Goal: Task Accomplishment & Management: Use online tool/utility

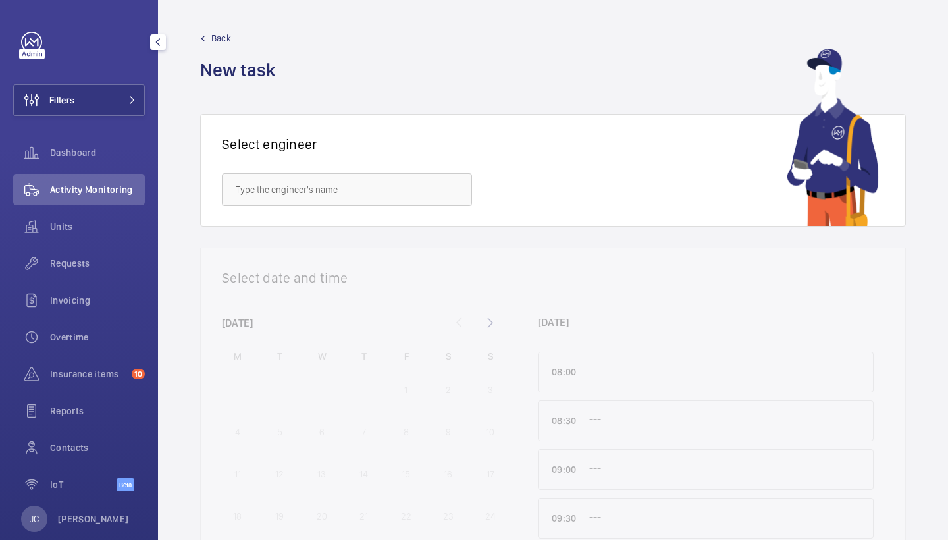
click at [83, 136] on div "Filters Dashboard Activity Monitoring Units Requests Invoicing Overtime Insuran…" at bounding box center [79, 269] width 132 height 474
click at [102, 97] on button "Filters" at bounding box center [79, 100] width 132 height 32
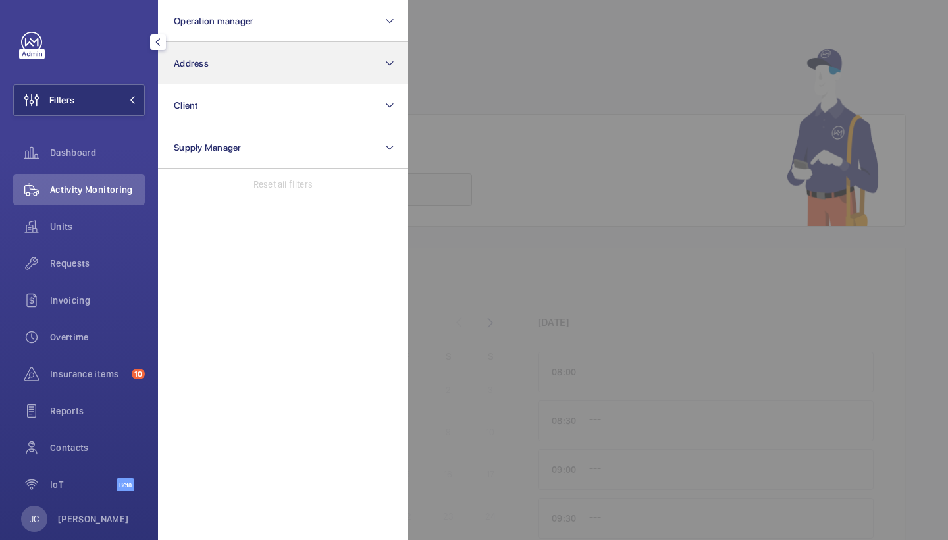
click at [235, 80] on button "Address" at bounding box center [283, 63] width 250 height 42
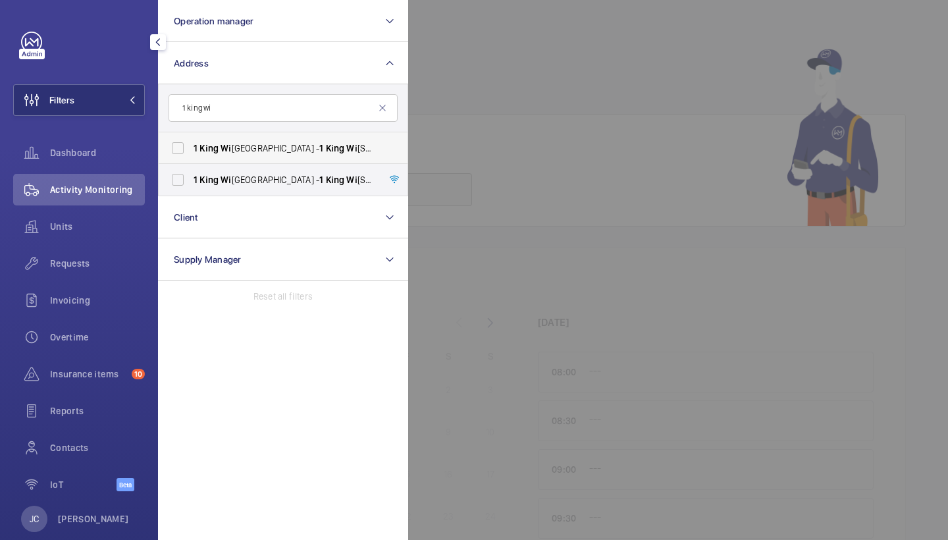
type input "1 king wi"
click at [248, 134] on label "[STREET_ADDRESS]" at bounding box center [273, 148] width 229 height 32
click at [191, 135] on input "[STREET_ADDRESS]" at bounding box center [178, 148] width 26 height 26
checkbox input "true"
click at [248, 177] on span "[STREET_ADDRESS]" at bounding box center [284, 179] width 181 height 13
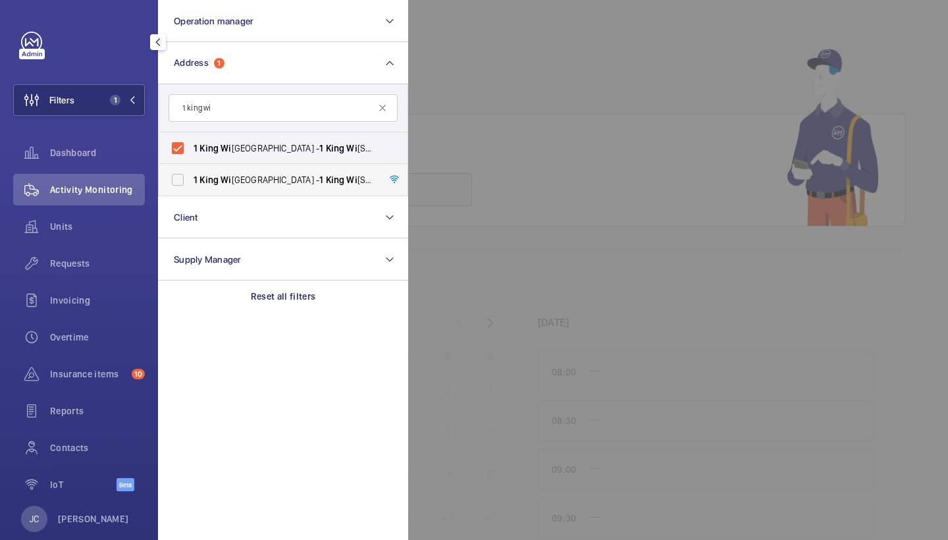
click at [191, 177] on input "[STREET_ADDRESS]" at bounding box center [178, 180] width 26 height 26
checkbox input "true"
click at [111, 271] on div "Requests" at bounding box center [79, 264] width 132 height 32
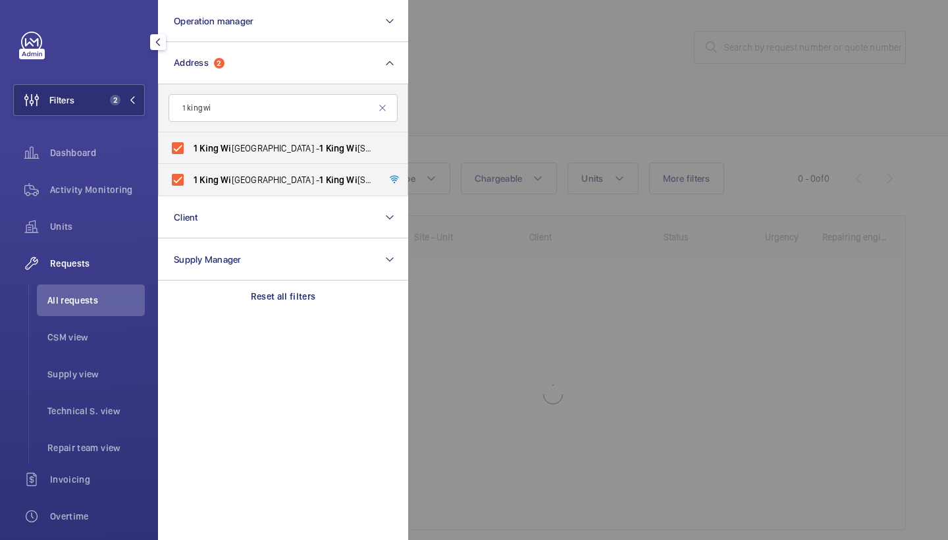
click at [653, 143] on div at bounding box center [882, 270] width 948 height 540
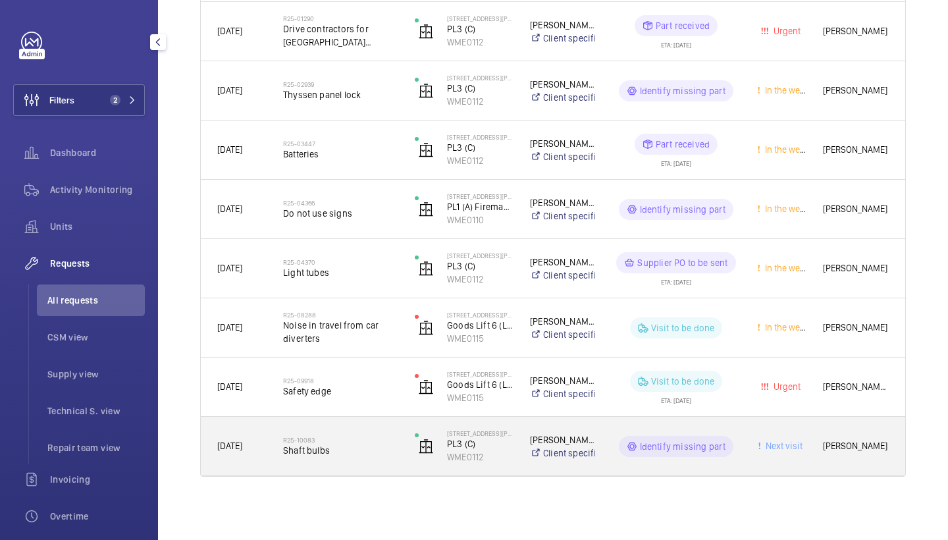
scroll to position [375, 0]
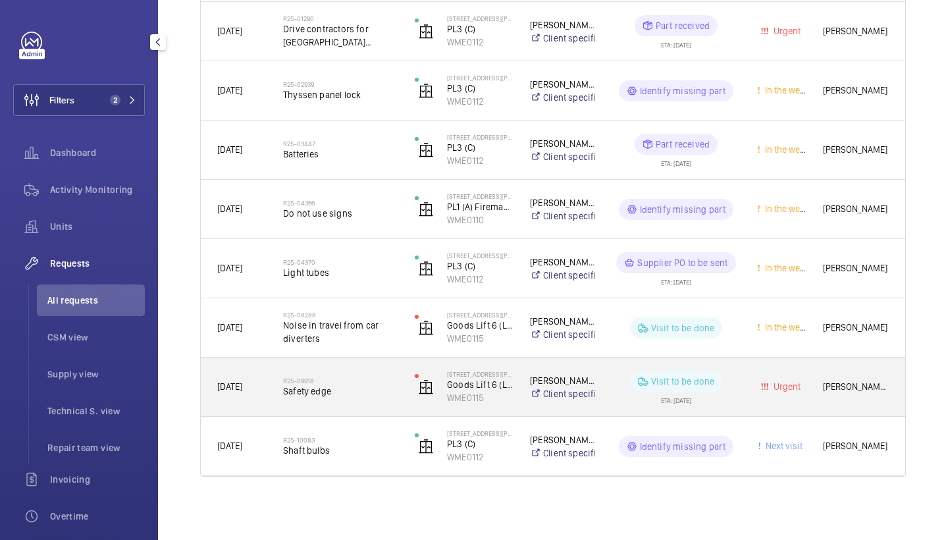
click at [327, 392] on span "Safety edge" at bounding box center [340, 391] width 115 height 13
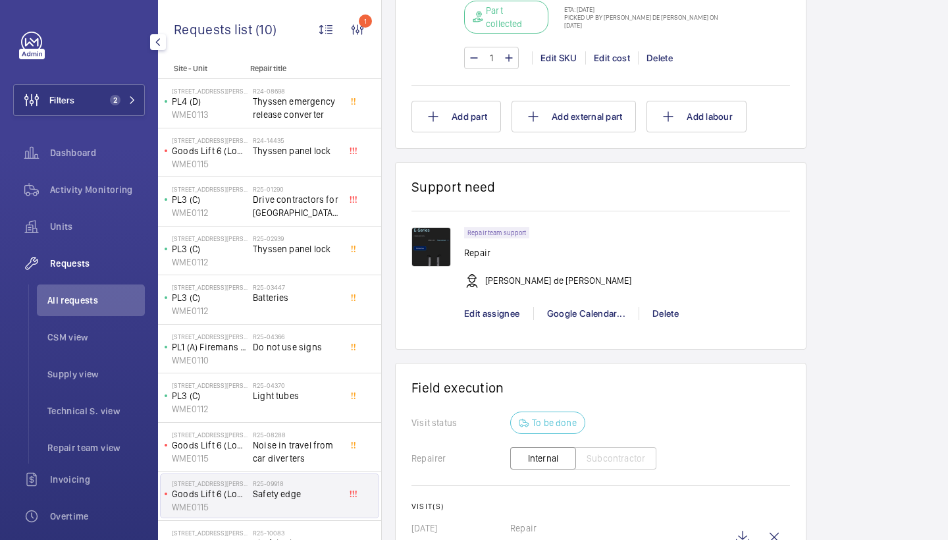
scroll to position [960, 0]
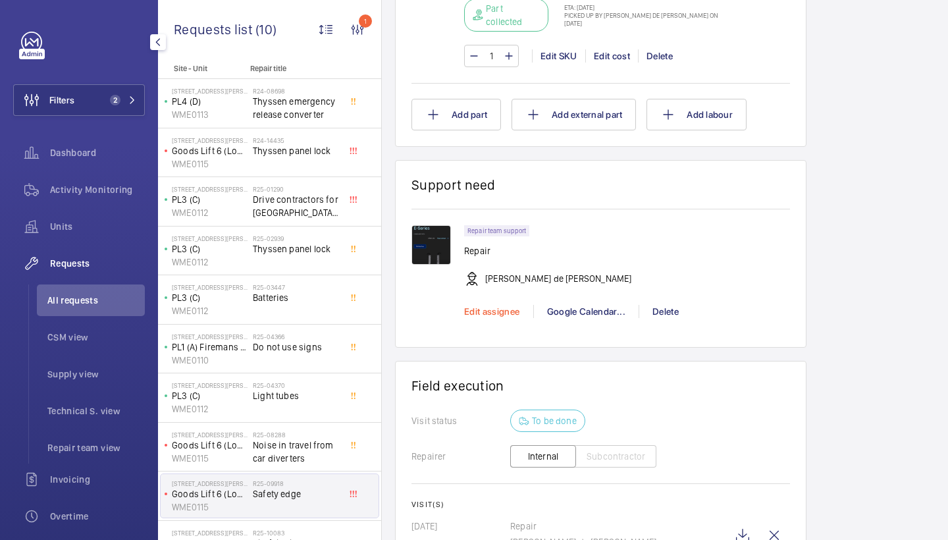
click at [504, 308] on span "Edit assignee" at bounding box center [492, 311] width 56 height 11
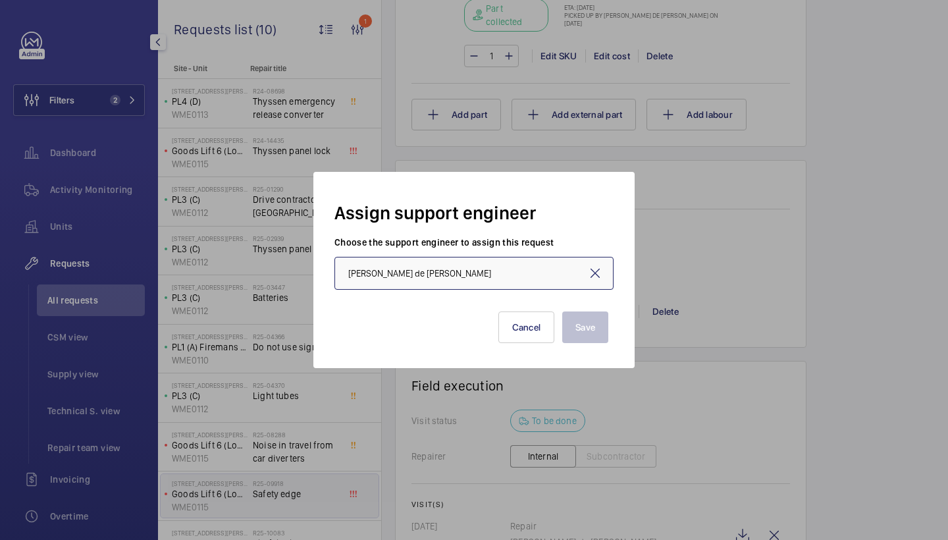
click at [414, 272] on input "[PERSON_NAME] de [PERSON_NAME]" at bounding box center [474, 273] width 279 height 33
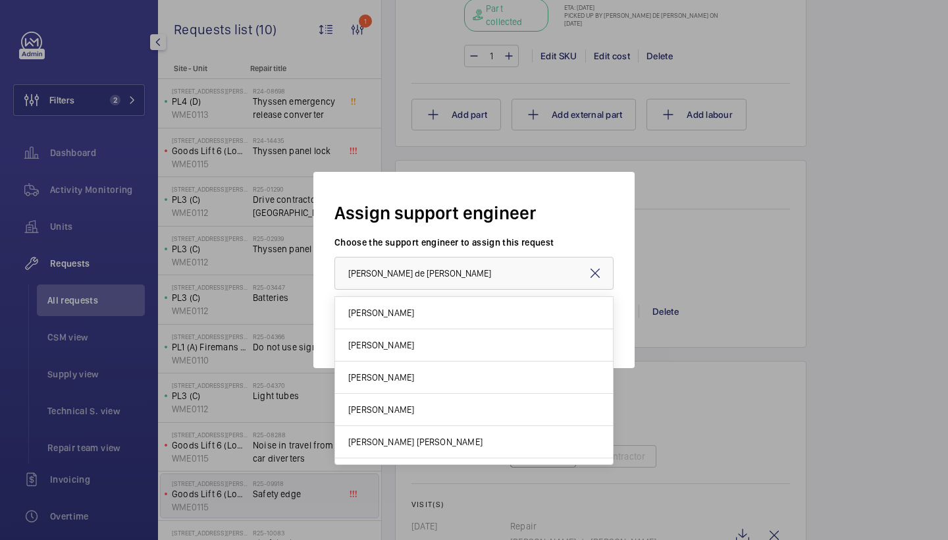
click at [588, 274] on mat-icon at bounding box center [595, 273] width 16 height 16
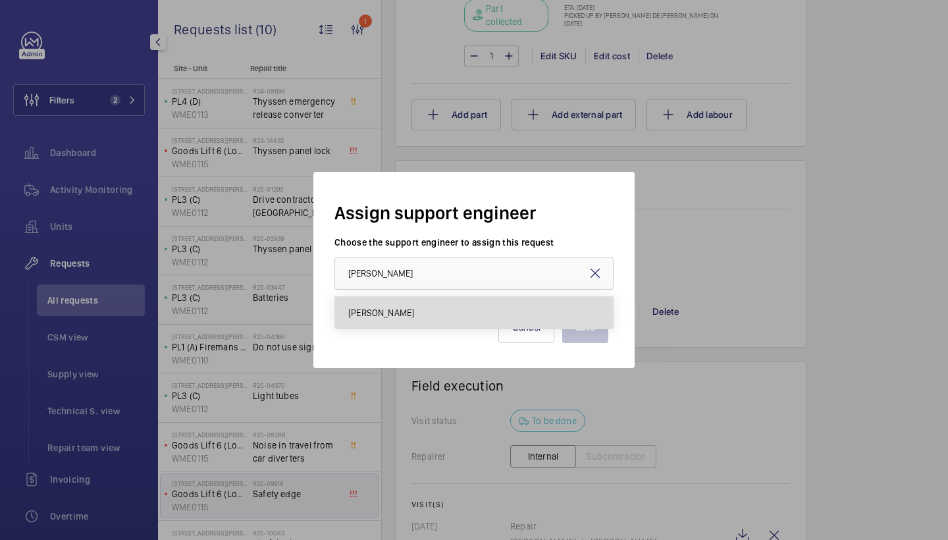
click at [464, 325] on mat-option "[PERSON_NAME]" at bounding box center [474, 313] width 278 height 32
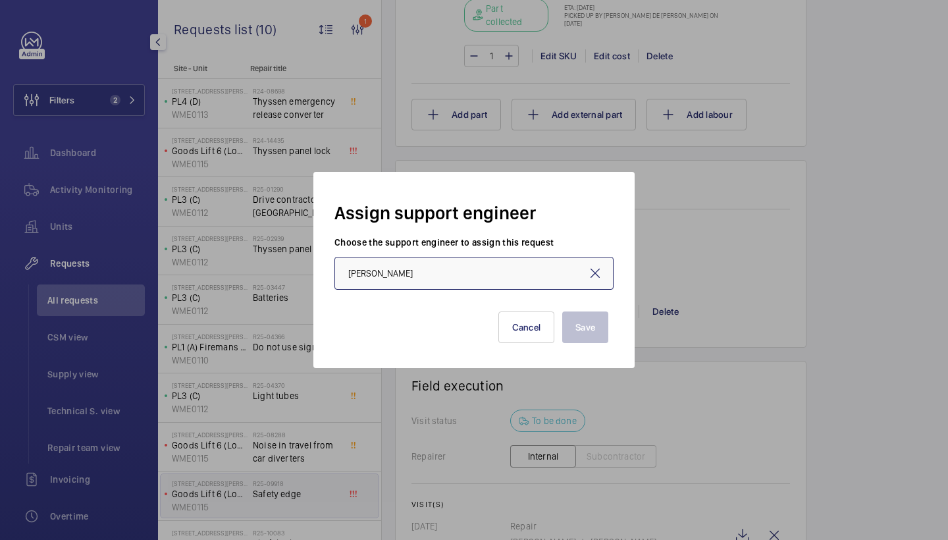
type input "[PERSON_NAME]"
click at [591, 331] on button "Save" at bounding box center [585, 328] width 46 height 32
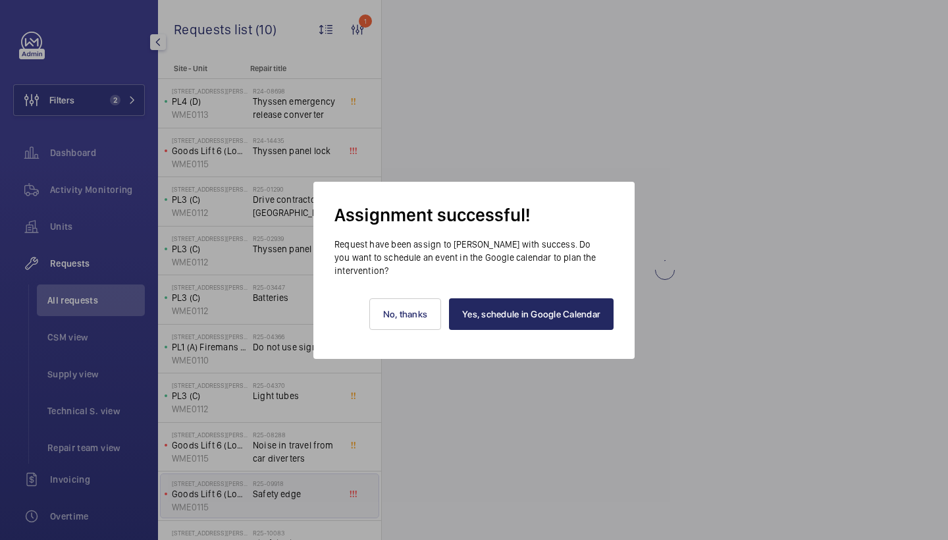
click at [547, 310] on link "Yes, schedule in Google Calendar" at bounding box center [531, 314] width 165 height 32
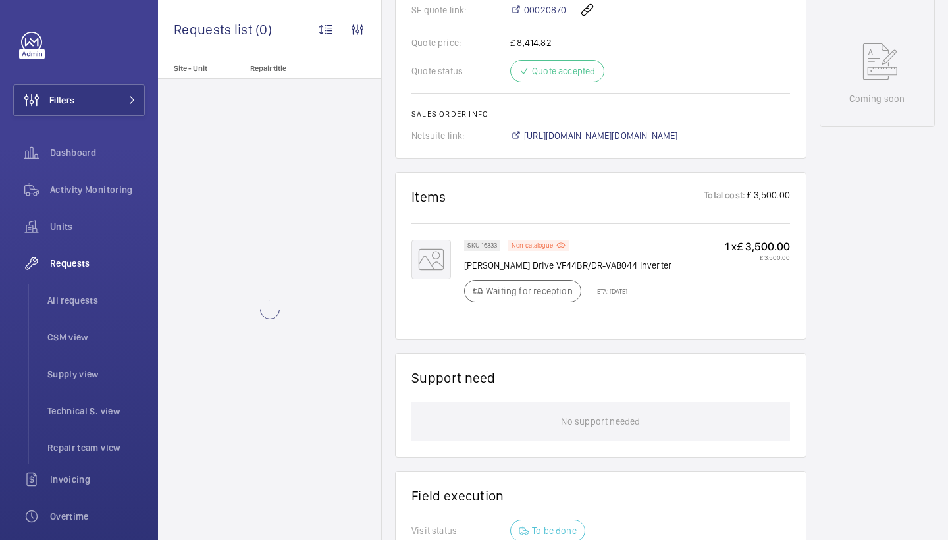
scroll to position [479, 0]
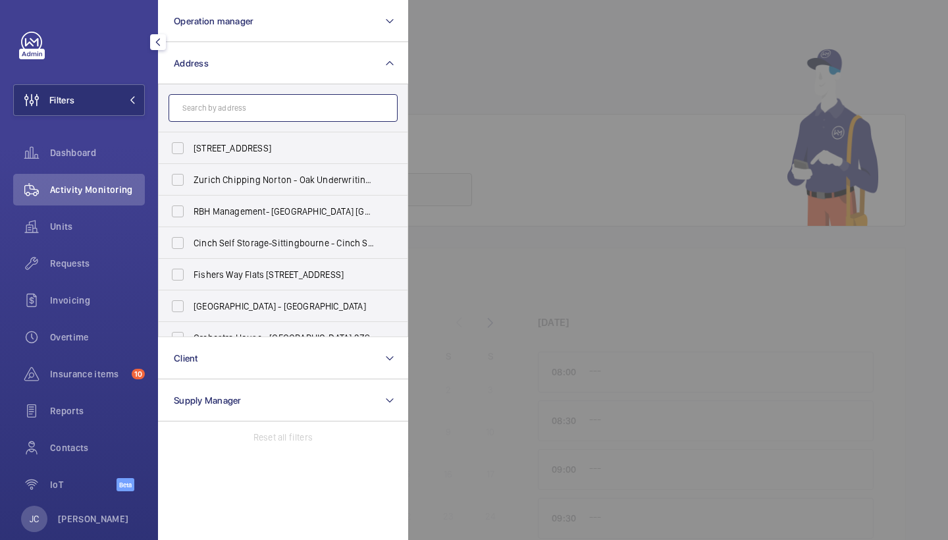
click at [271, 110] on input "text" at bounding box center [283, 108] width 229 height 28
type input "off"
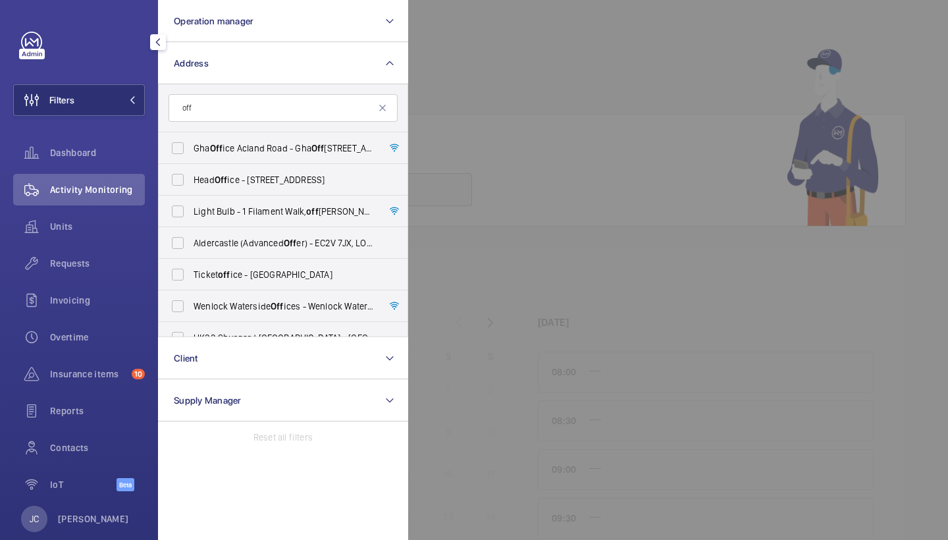
click at [593, 122] on div at bounding box center [882, 270] width 948 height 540
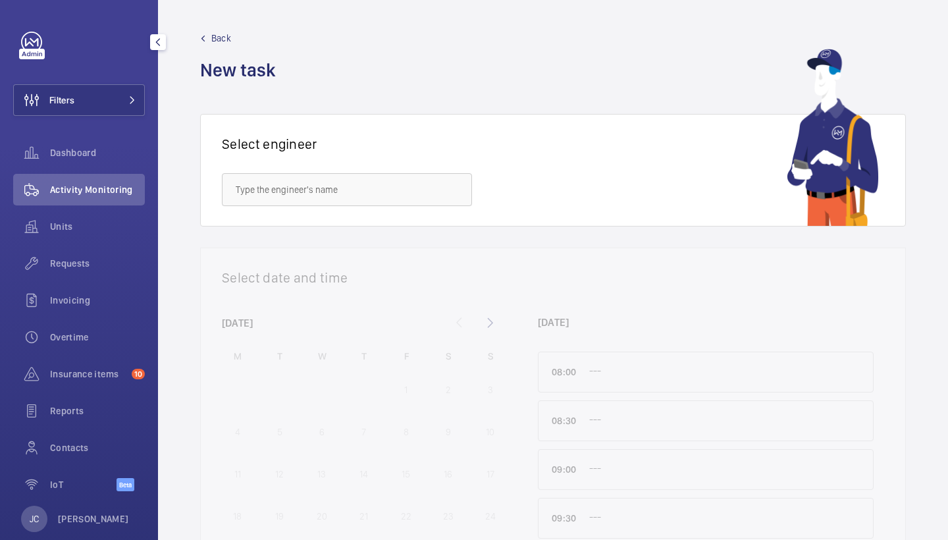
click at [95, 196] on span "Activity Monitoring" at bounding box center [97, 189] width 95 height 13
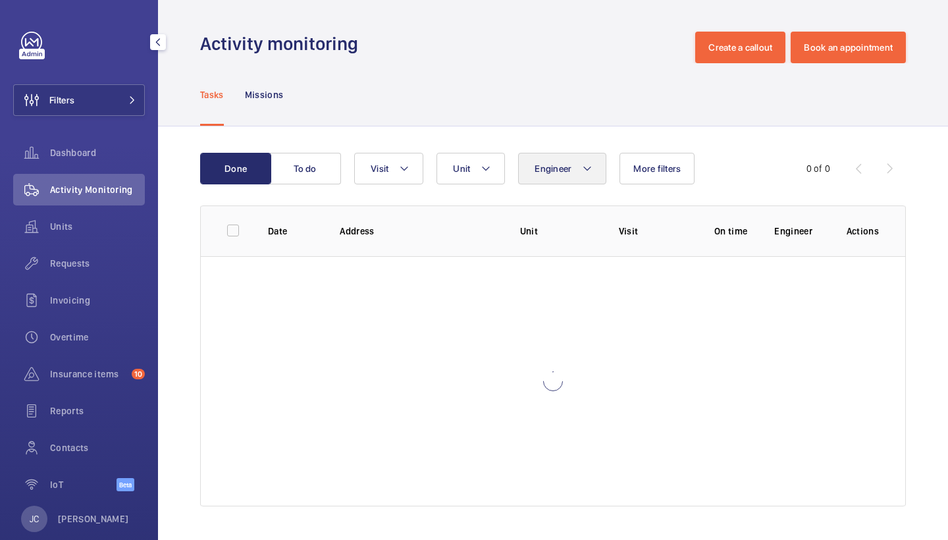
click at [549, 171] on span "Engineer" at bounding box center [553, 168] width 37 height 11
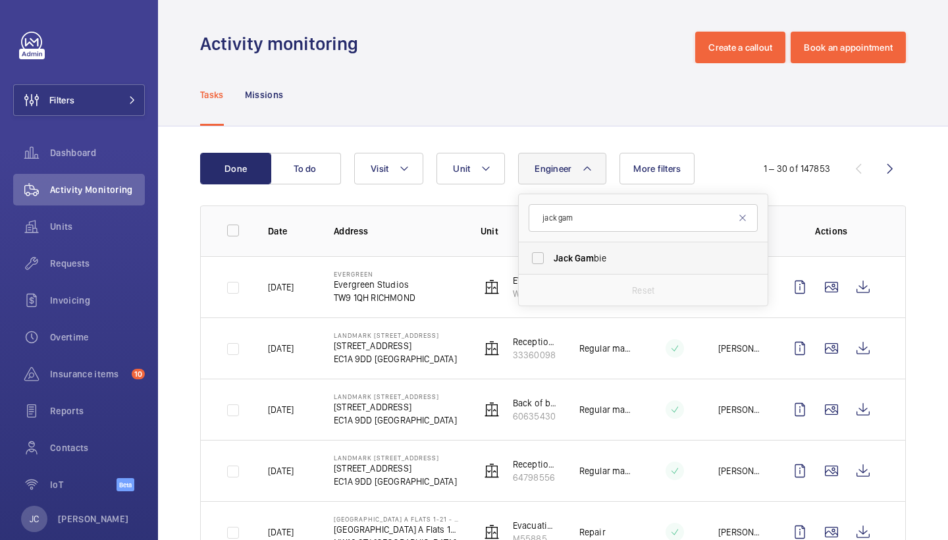
type input "jack gam"
click at [576, 254] on span "Gam" at bounding box center [584, 258] width 19 height 11
click at [551, 254] on input "Jack Gam bie" at bounding box center [538, 258] width 26 height 26
checkbox input "true"
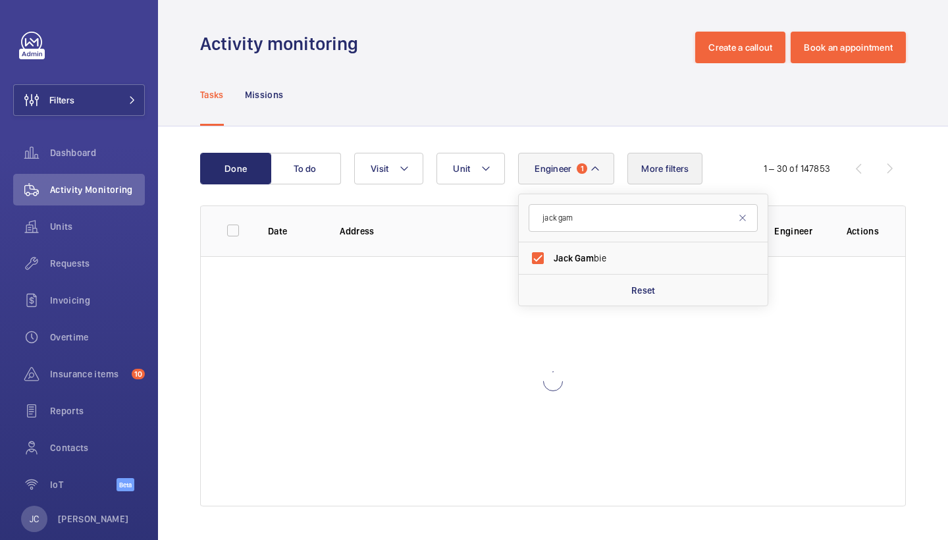
click at [645, 167] on span "More filters" at bounding box center [664, 168] width 47 height 11
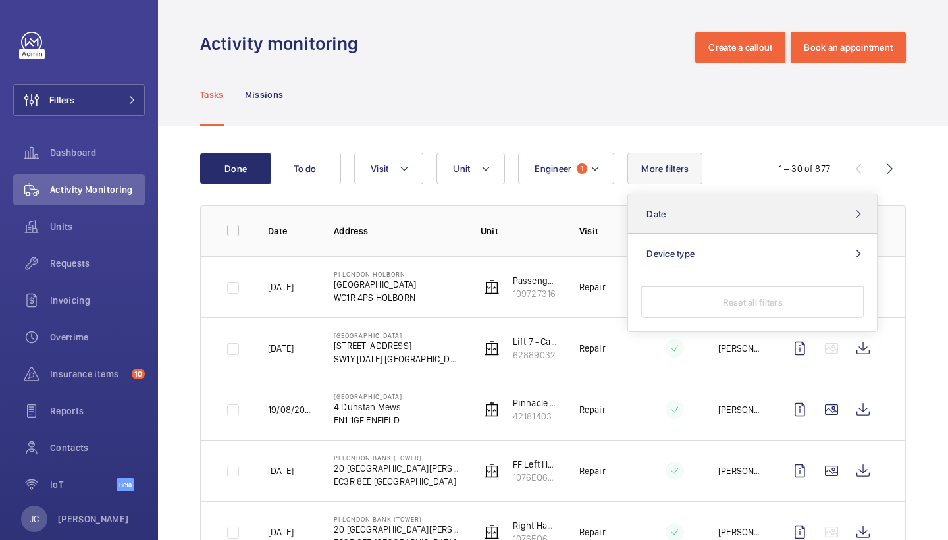
click at [682, 214] on button "Date" at bounding box center [752, 214] width 249 height 40
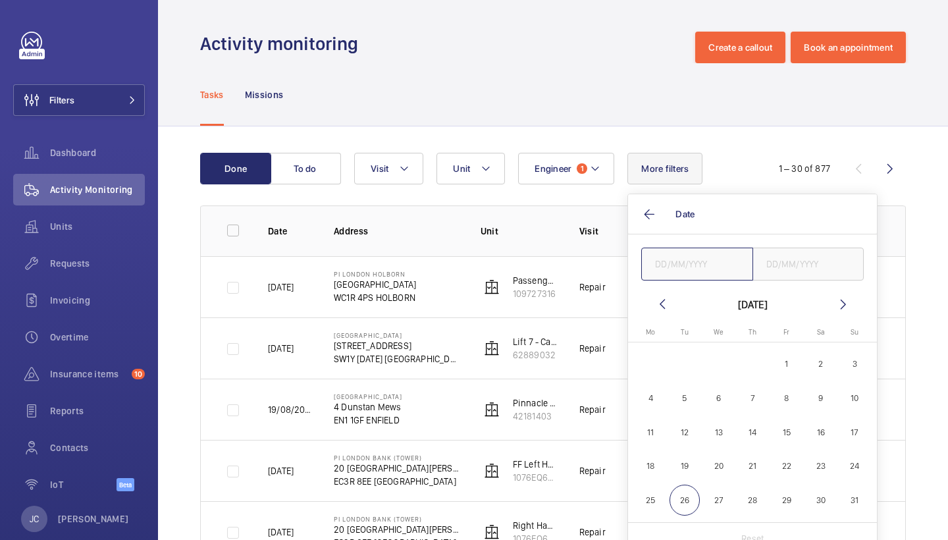
click at [721, 273] on input "text" at bounding box center [697, 264] width 112 height 33
click at [653, 311] on mat-calendar "August 2025 Monday Mo Tuesday Tu Wednesday We Thursday Th Friday Fr Saturday Sa…" at bounding box center [752, 409] width 249 height 226
click at [668, 306] on mat-icon at bounding box center [663, 304] width 16 height 16
click at [747, 495] on span "26" at bounding box center [753, 500] width 31 height 31
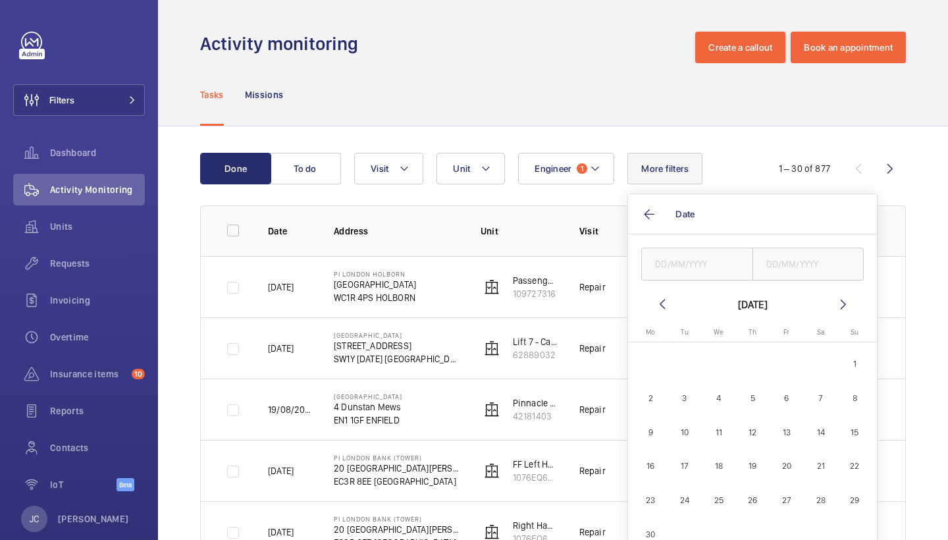
type input "26/06/2025"
click at [815, 252] on input "text" at bounding box center [809, 264] width 112 height 33
click at [769, 496] on button "26" at bounding box center [753, 500] width 34 height 34
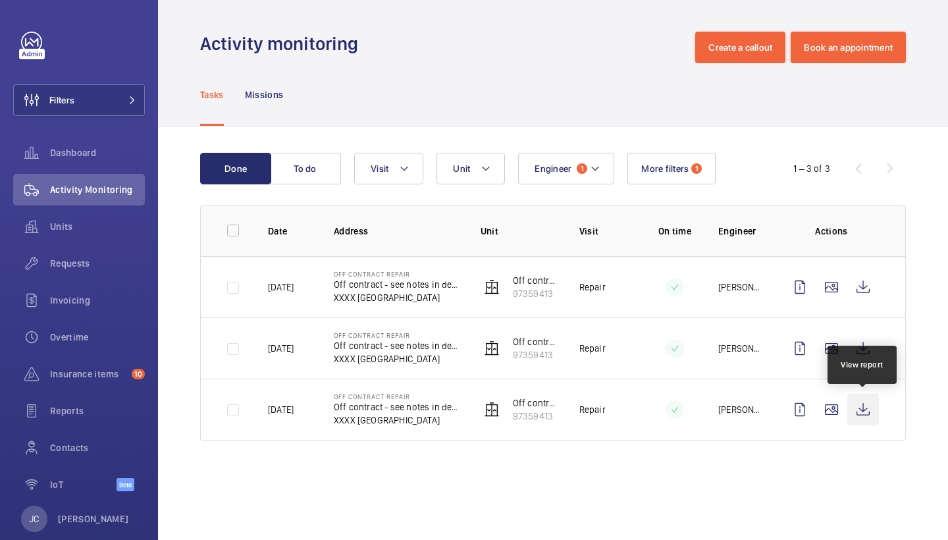
click at [867, 413] on wm-front-icon-button at bounding box center [864, 410] width 32 height 32
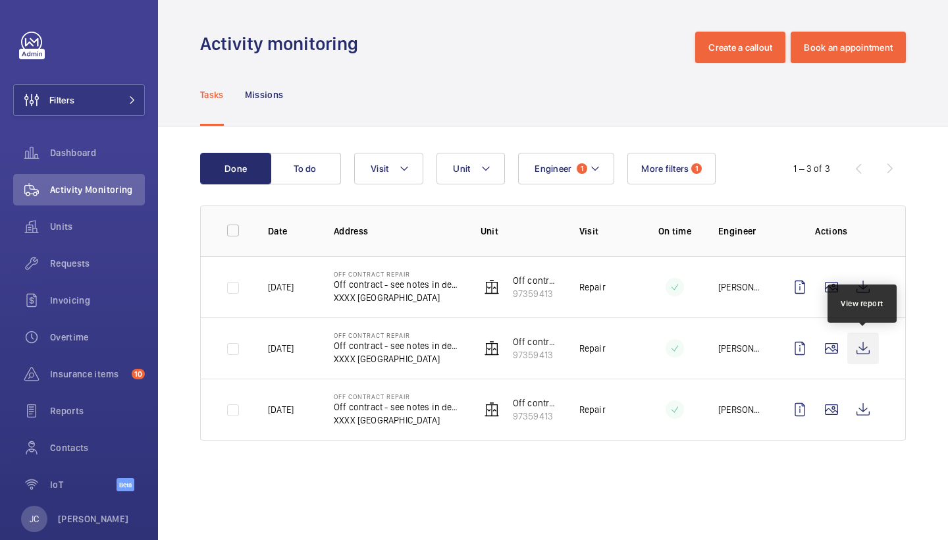
click at [870, 341] on wm-front-icon-button at bounding box center [864, 349] width 32 height 32
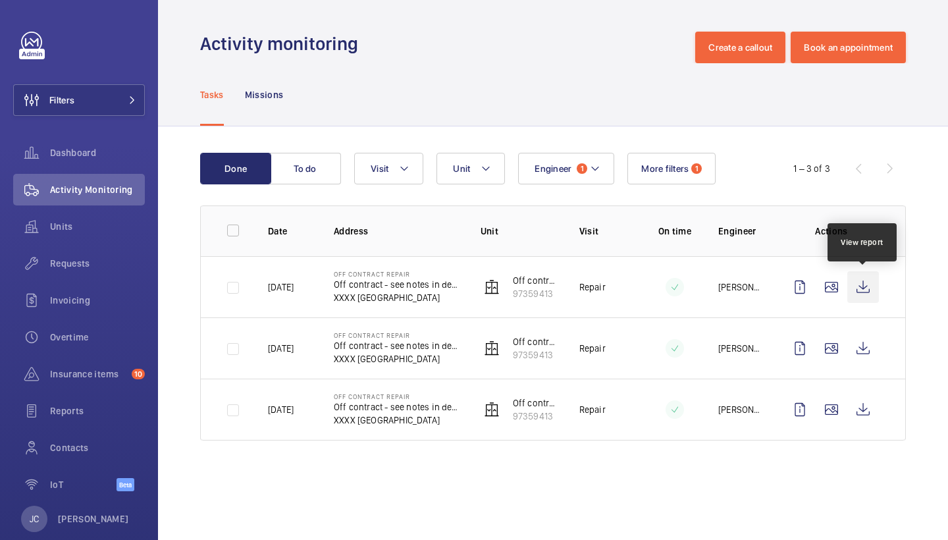
click at [866, 285] on wm-front-icon-button at bounding box center [864, 287] width 32 height 32
